Goal: Information Seeking & Learning: Find specific fact

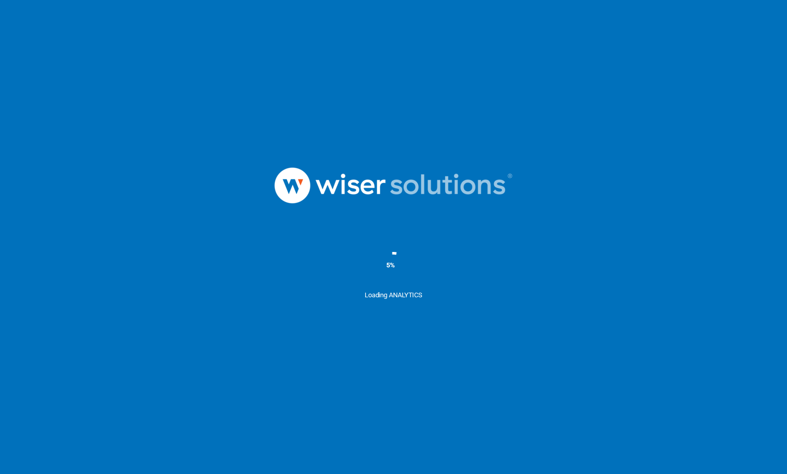
click at [228, 17] on ms-splash-screen "5% Loading ANALYTICS" at bounding box center [393, 237] width 787 height 474
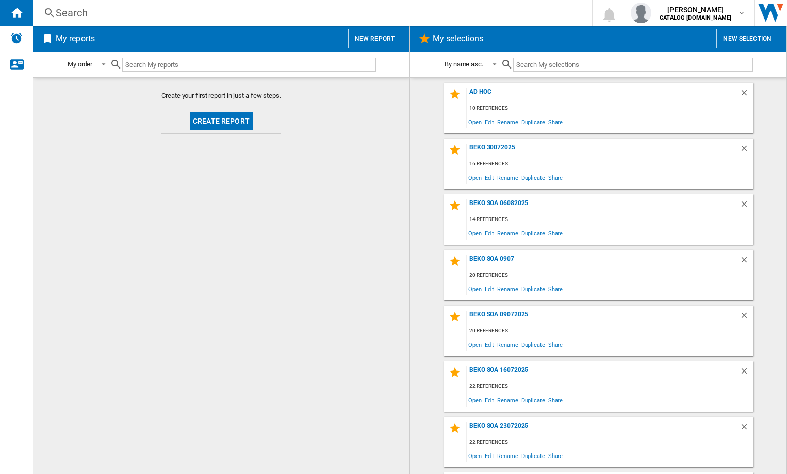
click at [173, 12] on div "Search" at bounding box center [310, 13] width 509 height 14
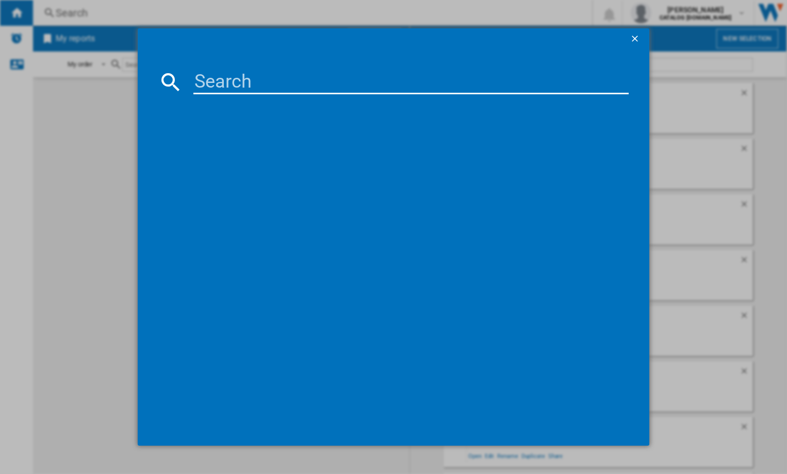
paste input "INK21411G4UK"
type input "INK21411G4UK"
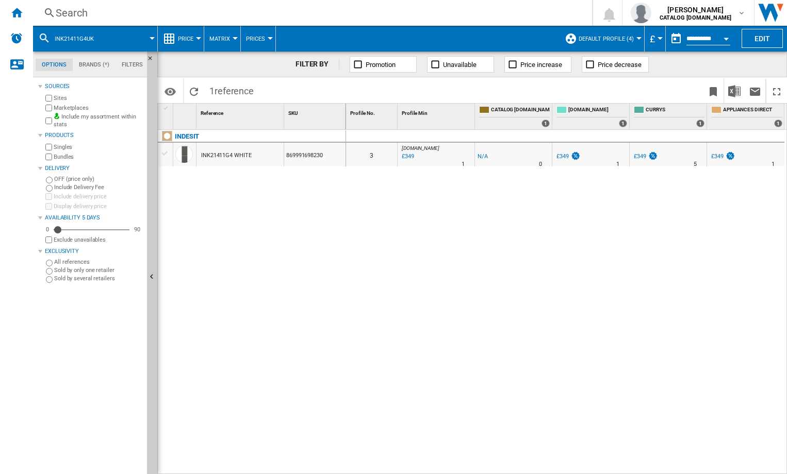
click at [629, 36] on span "Default profile (4)" at bounding box center [605, 39] width 55 height 7
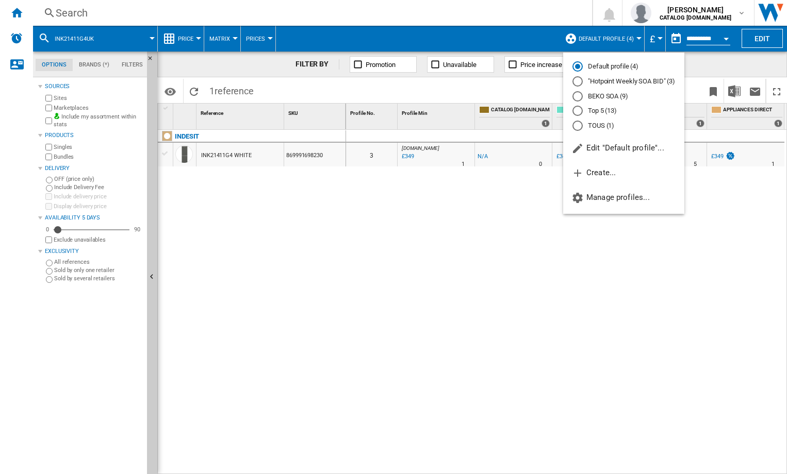
click at [600, 111] on md-radio-button "Top 5 (13)" at bounding box center [623, 111] width 103 height 10
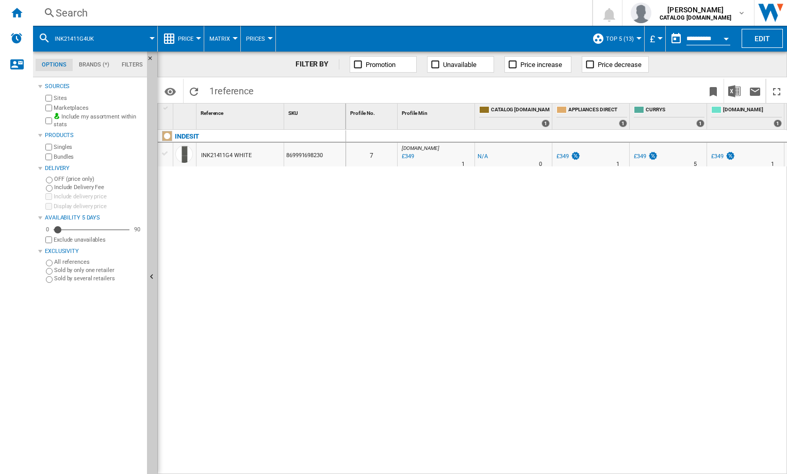
click at [194, 35] on button "Price" at bounding box center [188, 39] width 21 height 26
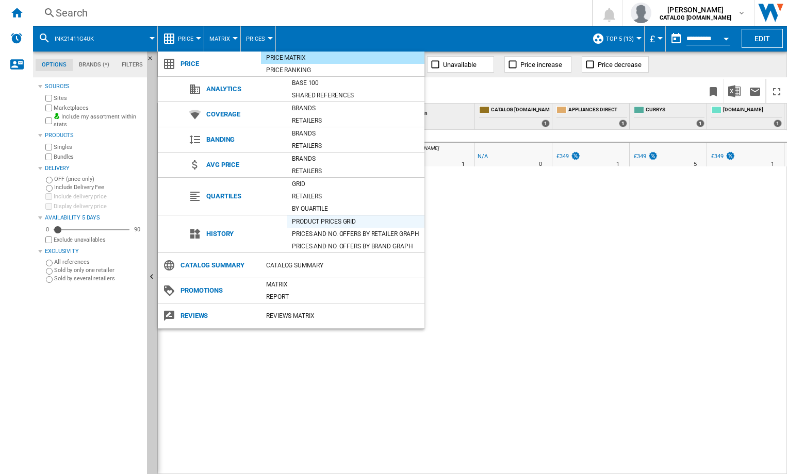
click at [346, 220] on div "Product prices grid" at bounding box center [356, 222] width 138 height 10
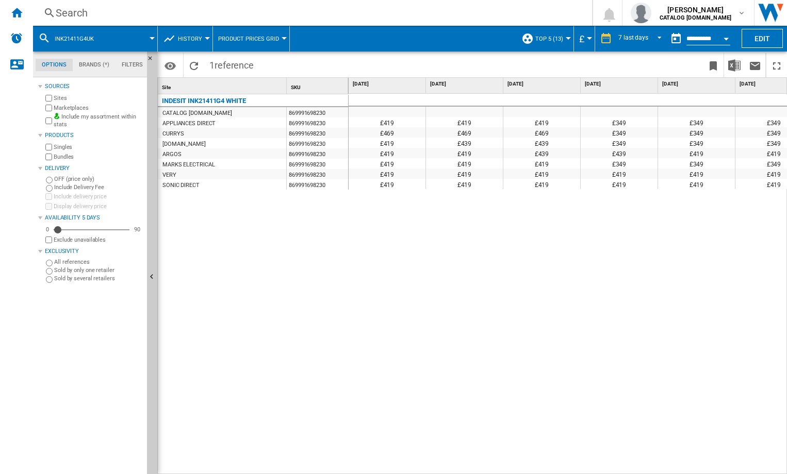
drag, startPoint x: 621, startPoint y: 469, endPoint x: 653, endPoint y: 474, distance: 32.9
click at [666, 474] on div "£419 £419 £419 £349 £349 £349 £349 £349 £469 £469 £469 £349 £349 £349 £349 £349…" at bounding box center [567, 284] width 439 height 381
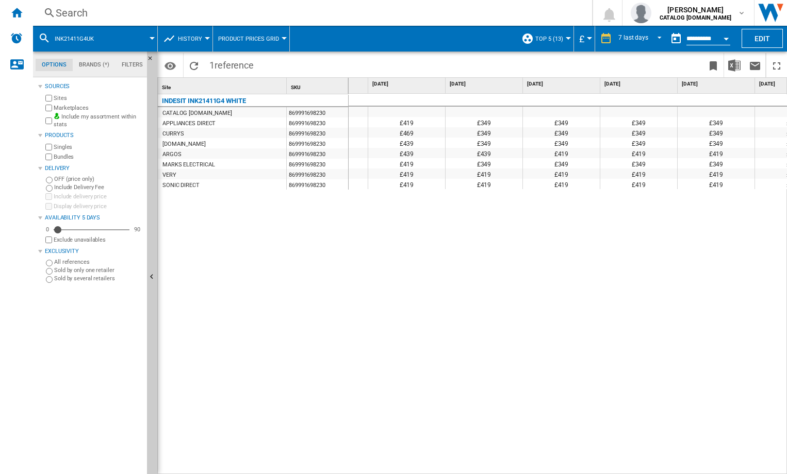
scroll to position [0, 133]
